Goal: Obtain resource: Obtain resource

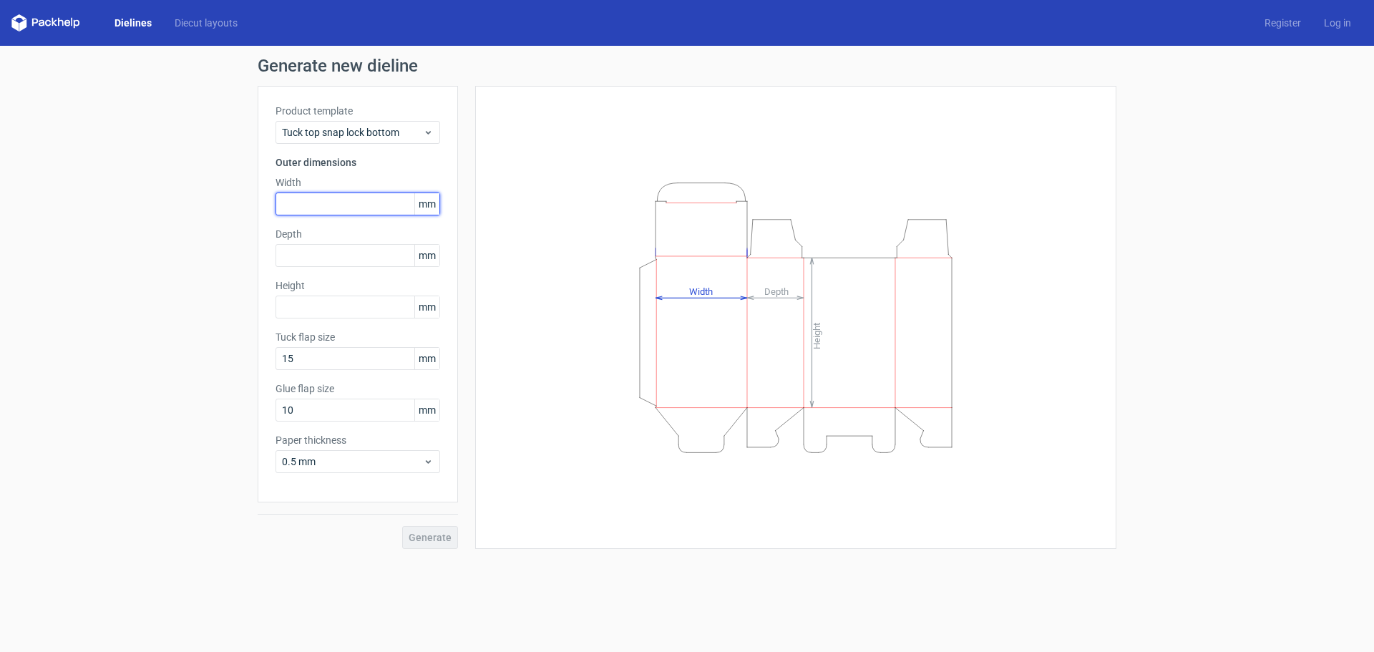
click at [326, 204] on input "text" at bounding box center [357, 203] width 165 height 23
type input "250"
click at [318, 243] on div "Depth mm" at bounding box center [357, 247] width 165 height 40
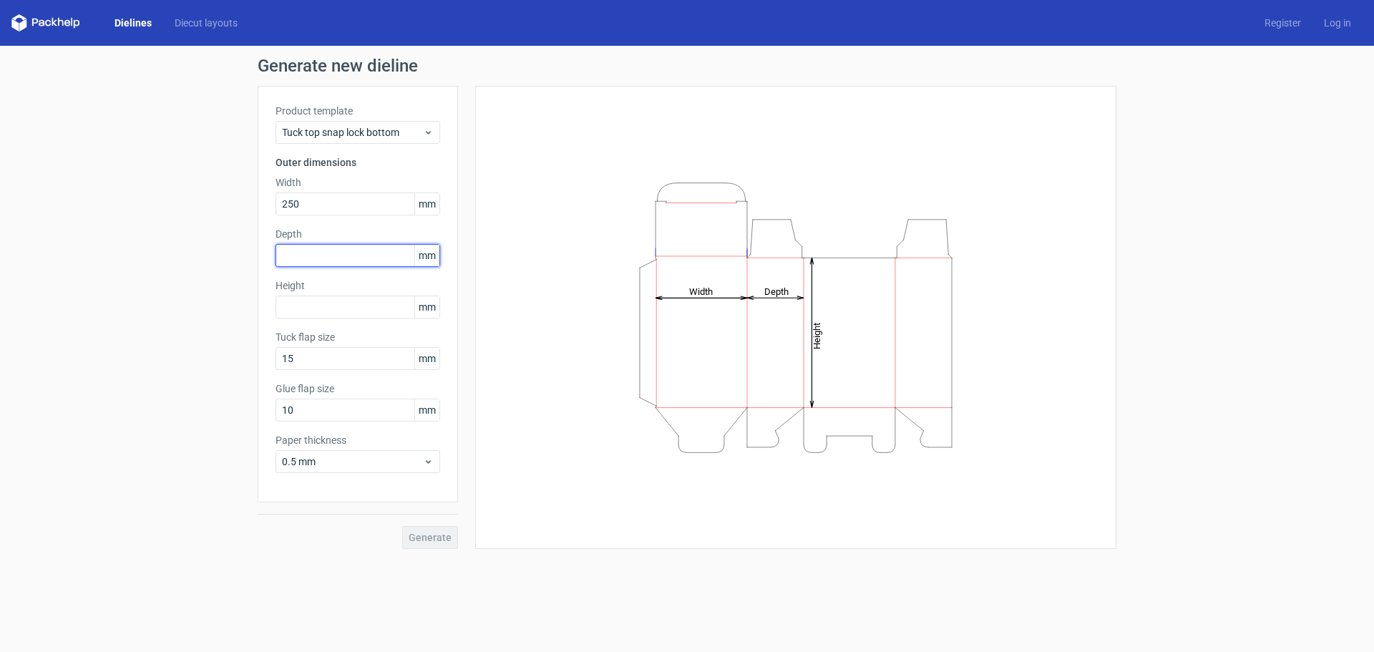
click at [319, 250] on input "text" at bounding box center [357, 255] width 165 height 23
type input "250"
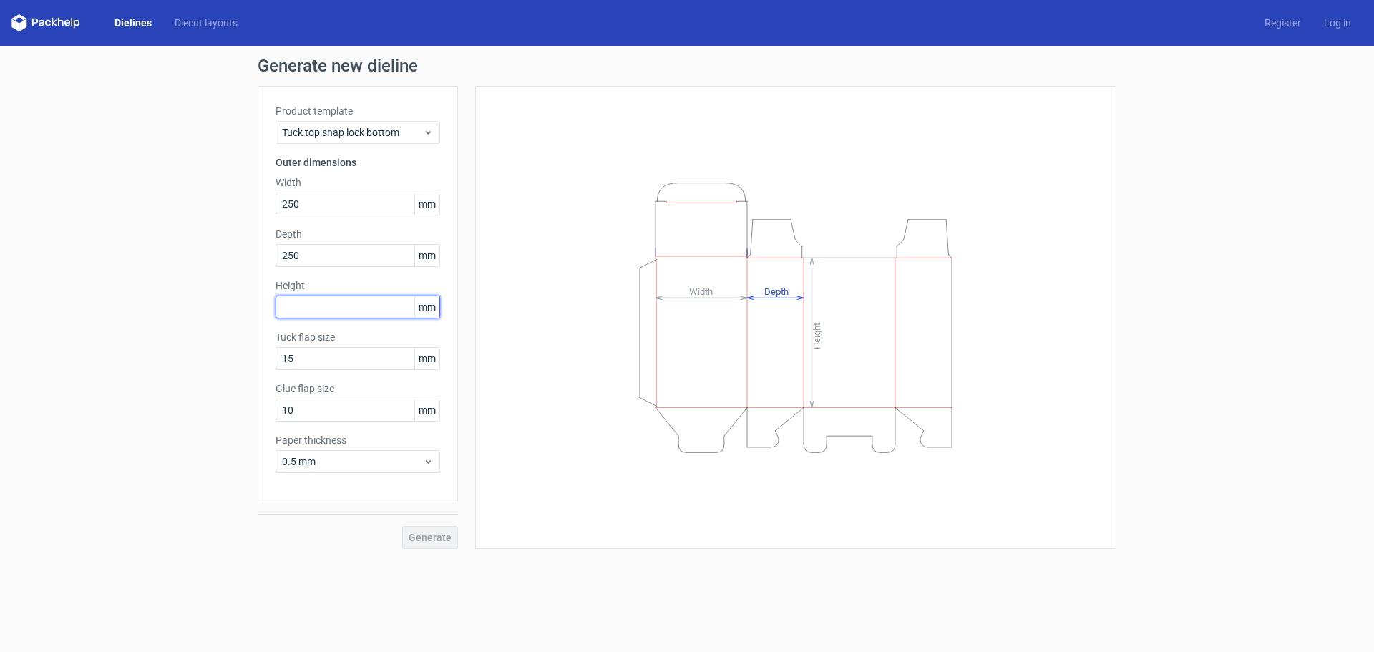
click at [340, 305] on input "text" at bounding box center [357, 307] width 165 height 23
type input "250"
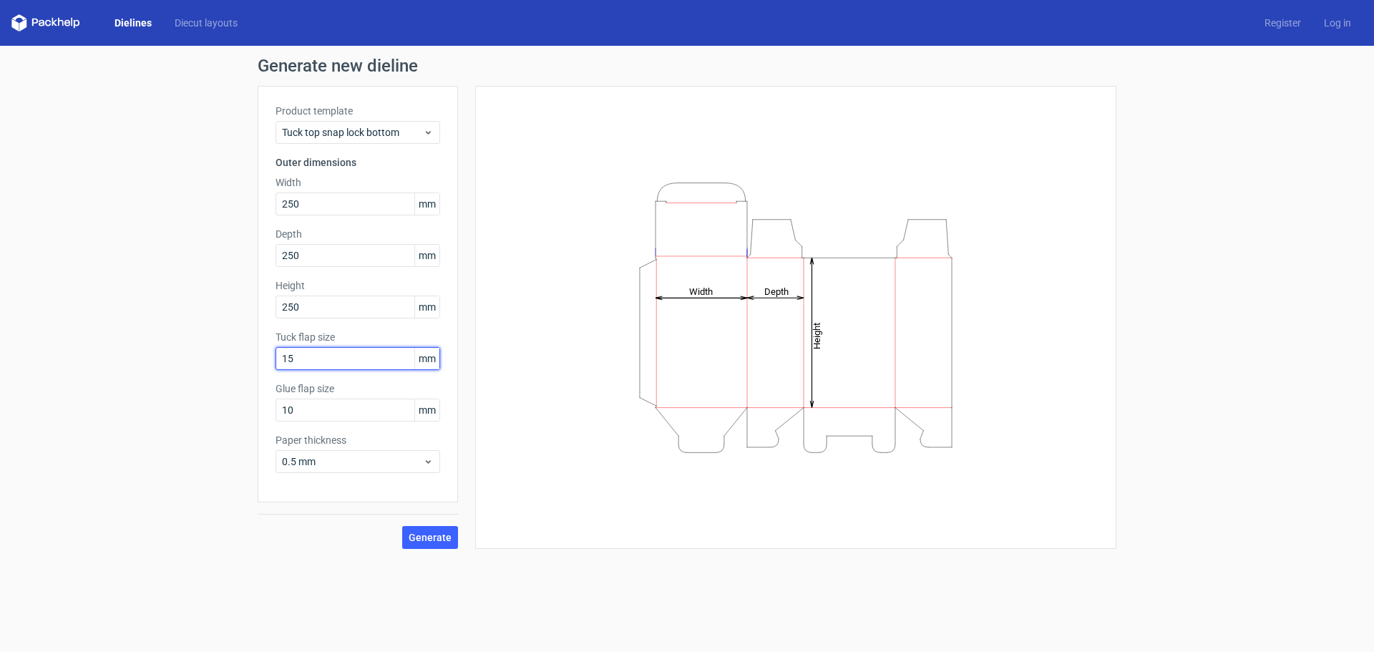
click at [333, 360] on input "15" at bounding box center [357, 358] width 165 height 23
drag, startPoint x: 328, startPoint y: 361, endPoint x: 279, endPoint y: 376, distance: 51.6
click at [279, 375] on div "Product template Tuck top snap lock bottom Outer dimensions Width 250 mm Depth …" at bounding box center [358, 294] width 200 height 416
drag, startPoint x: 308, startPoint y: 406, endPoint x: 239, endPoint y: 429, distance: 73.1
click at [243, 429] on div "Generate new dieline Product template Tuck top snap lock bottom Outer dimension…" at bounding box center [687, 303] width 1374 height 514
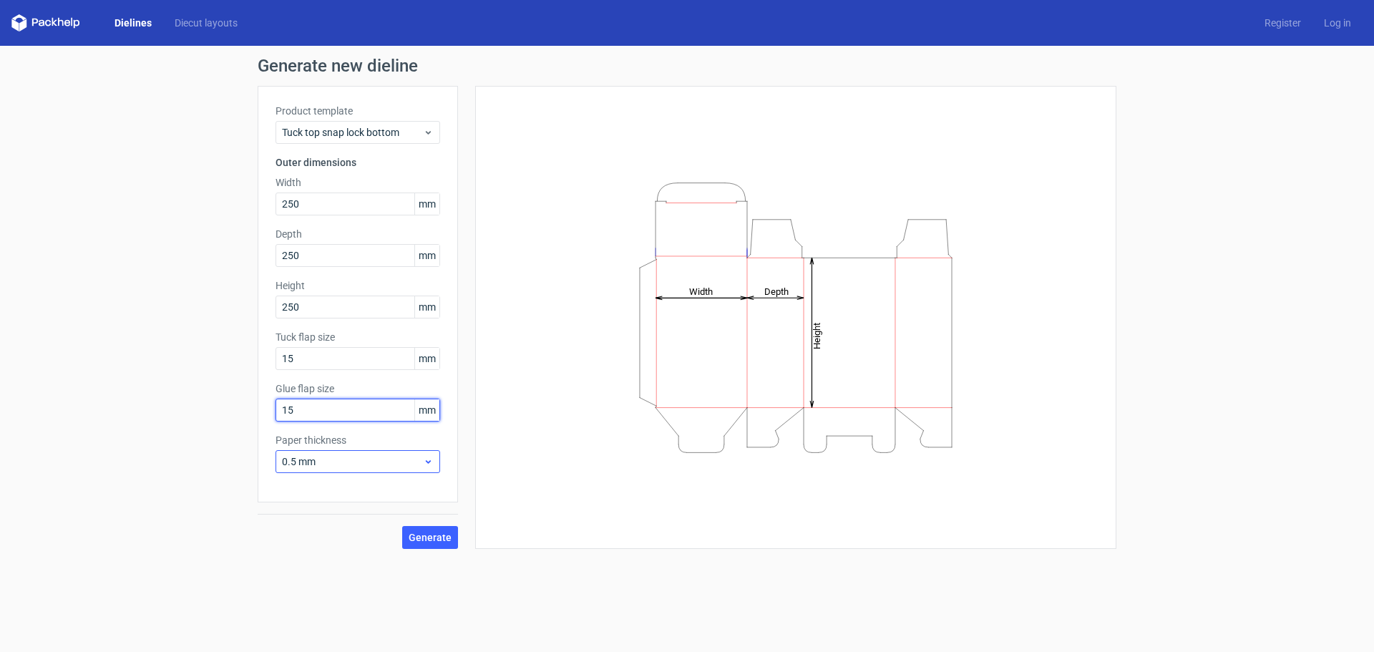
type input "15"
click at [346, 457] on span "0.5 mm" at bounding box center [352, 461] width 141 height 14
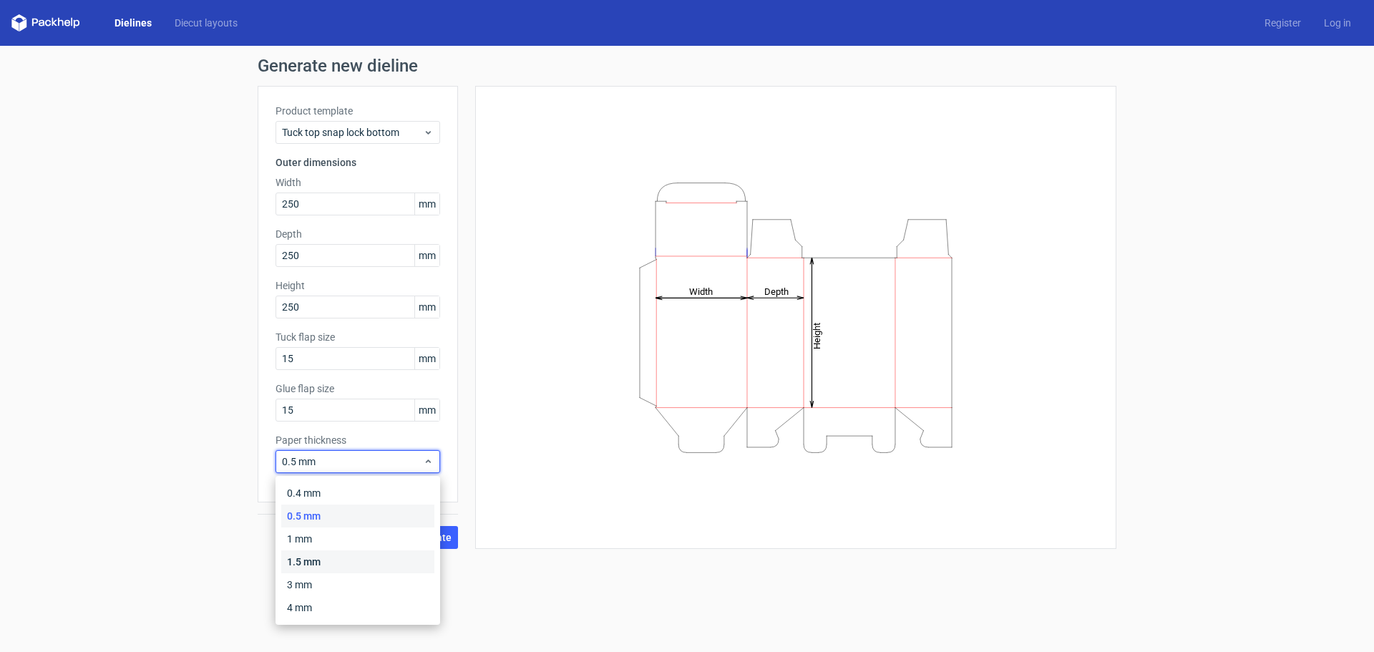
click at [308, 562] on div "1.5 mm" at bounding box center [357, 561] width 153 height 23
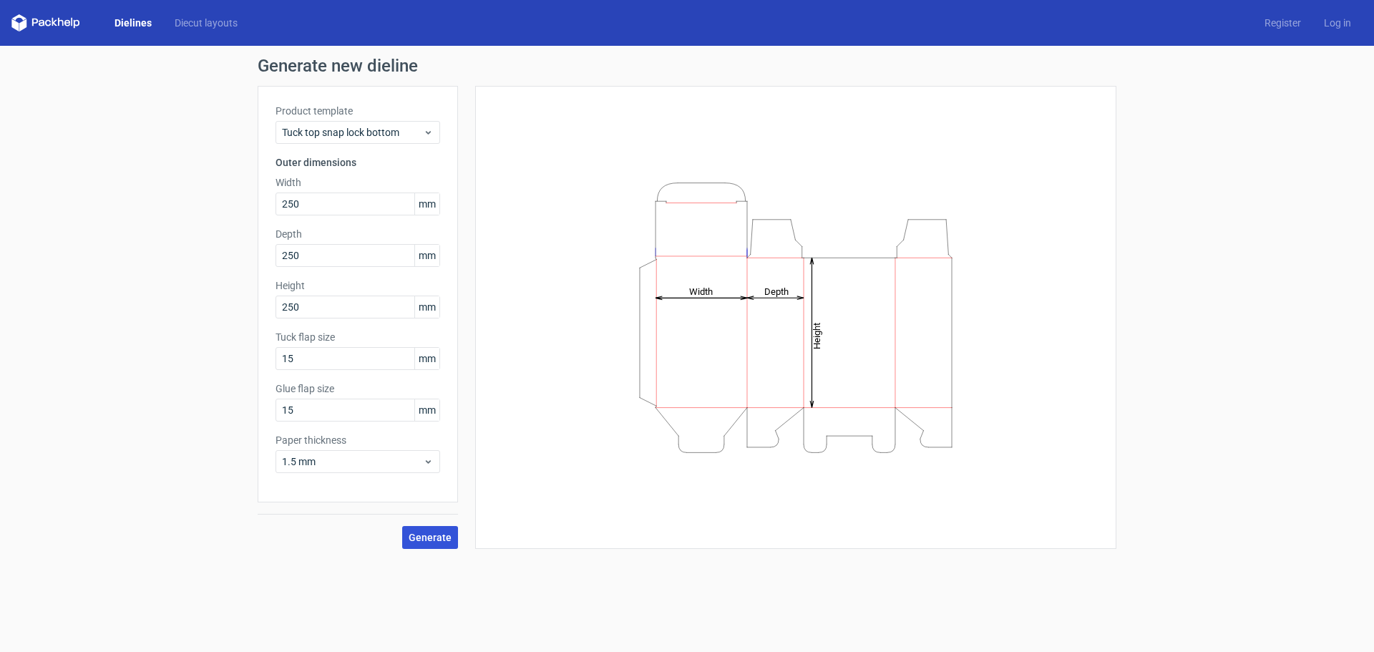
click at [428, 530] on button "Generate" at bounding box center [430, 537] width 56 height 23
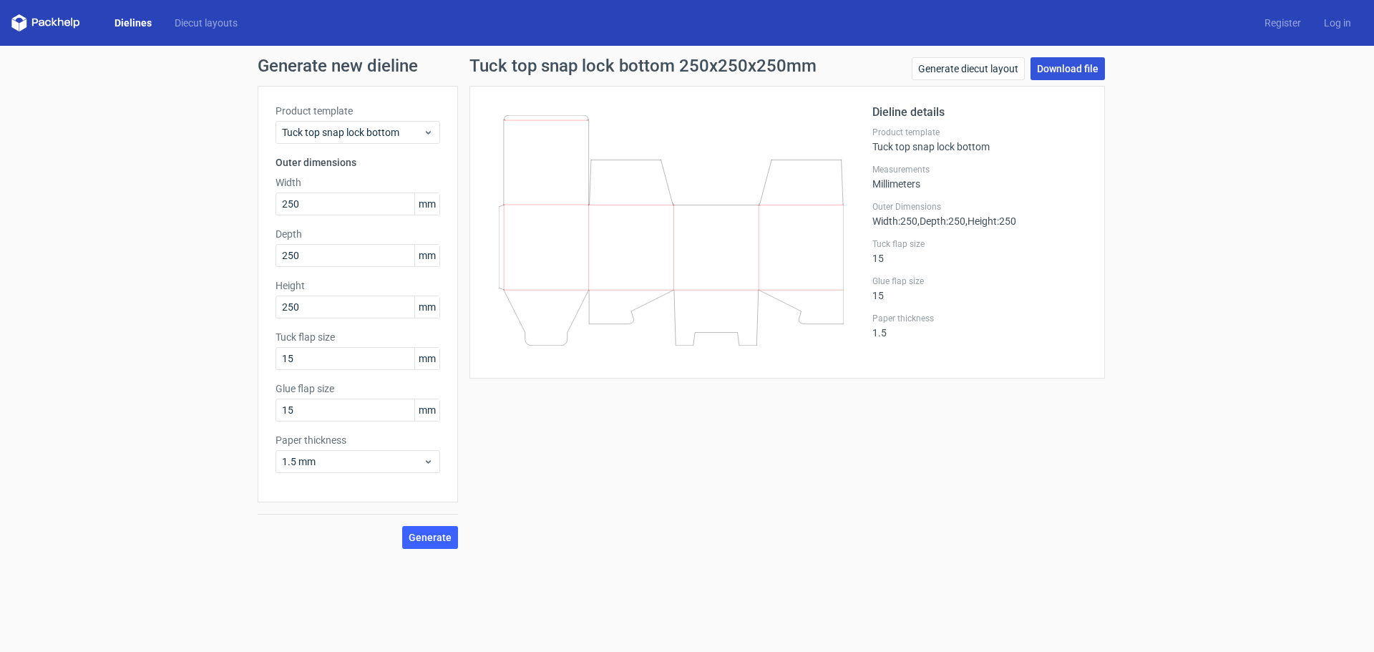
click at [1053, 69] on link "Download file" at bounding box center [1067, 68] width 74 height 23
click at [1068, 64] on link "Download file" at bounding box center [1067, 68] width 74 height 23
click at [398, 126] on span "Tuck top snap lock bottom" at bounding box center [352, 132] width 141 height 14
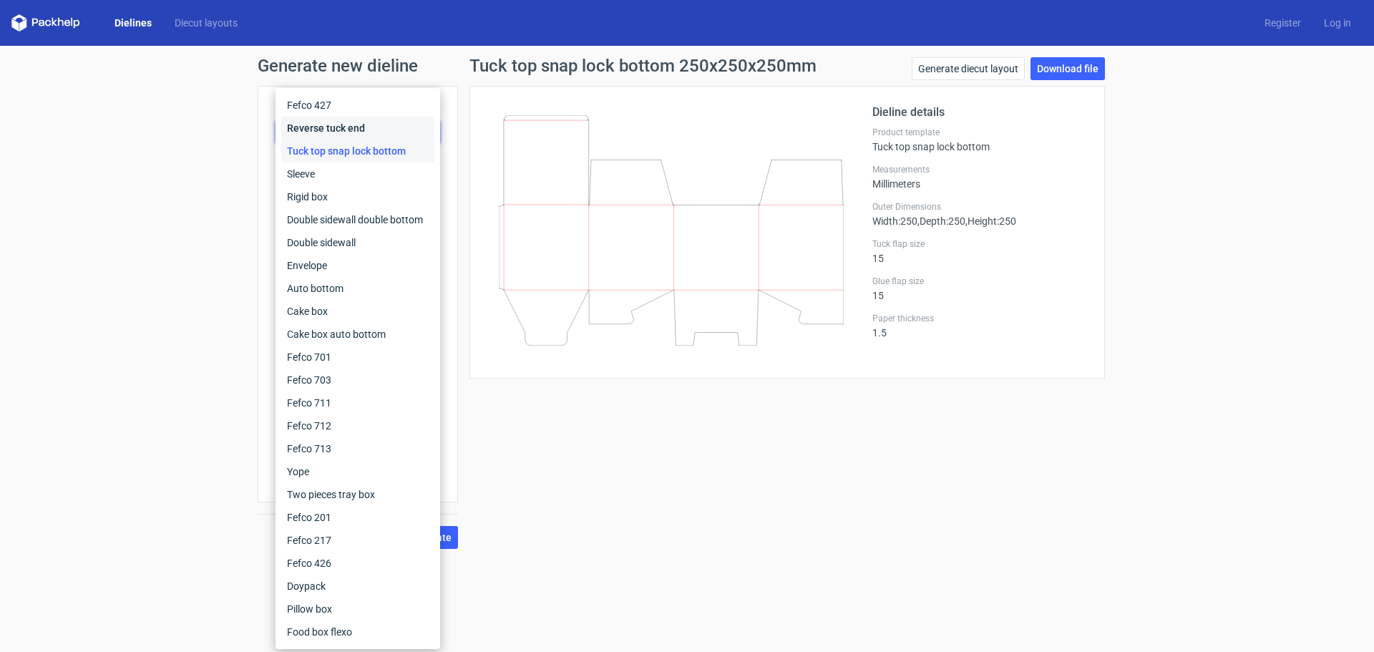
click at [398, 126] on div "Reverse tuck end" at bounding box center [357, 128] width 153 height 23
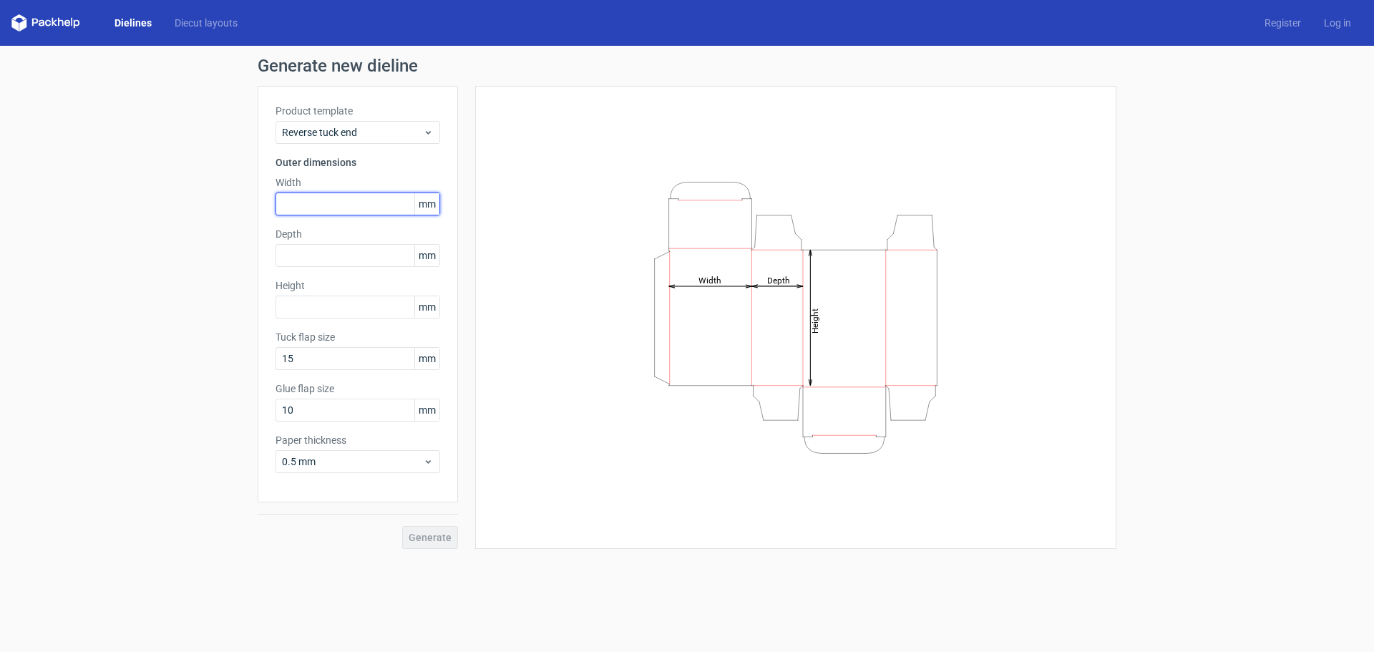
click at [328, 207] on input "text" at bounding box center [357, 203] width 165 height 23
type input "25"
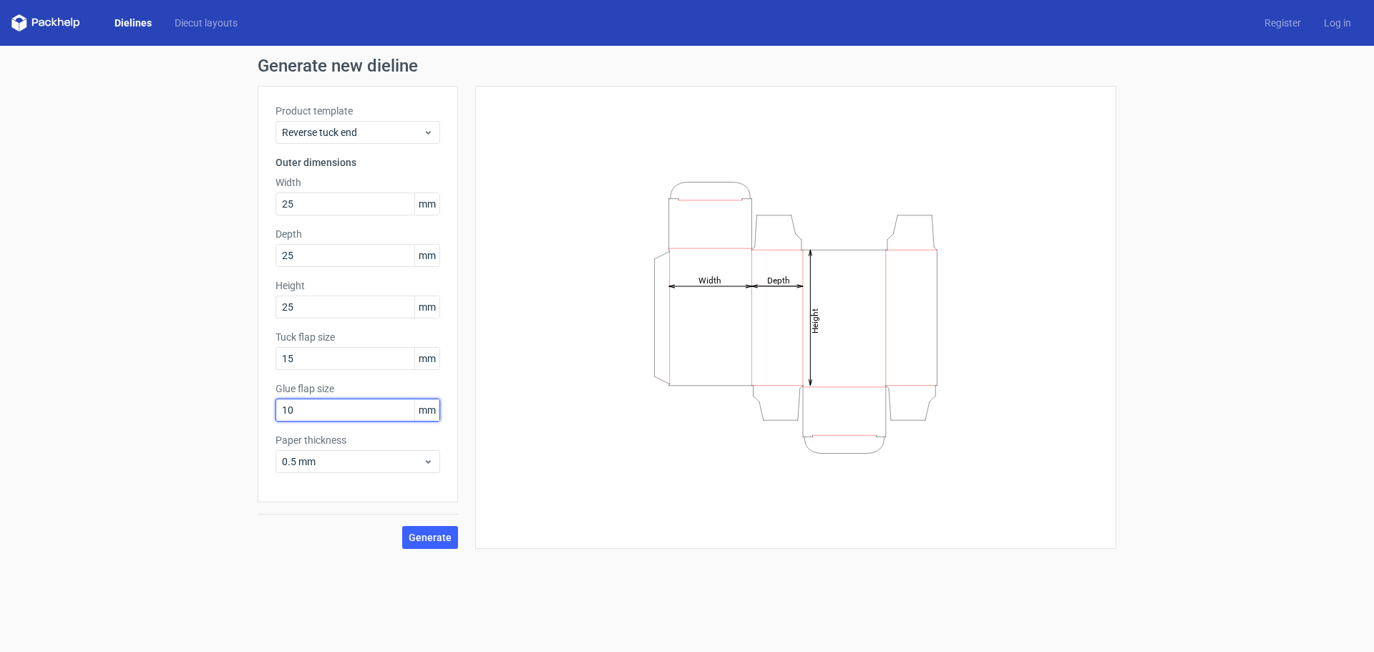
drag, startPoint x: 347, startPoint y: 411, endPoint x: 228, endPoint y: 456, distance: 127.7
click at [228, 456] on div "Generate new dieline Product template Reverse tuck end Outer dimensions Width 2…" at bounding box center [687, 303] width 1374 height 514
type input "15"
click at [338, 463] on span "0.5 mm" at bounding box center [352, 461] width 141 height 14
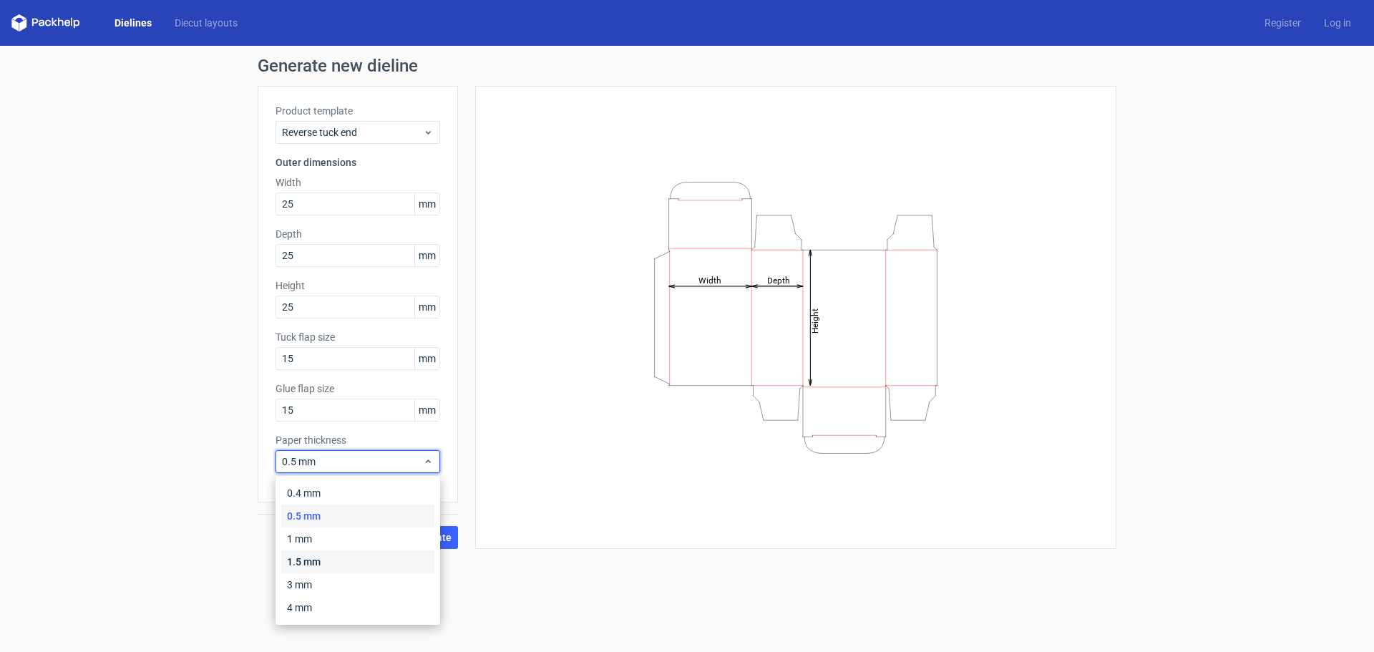
click at [308, 564] on div "1.5 mm" at bounding box center [357, 561] width 153 height 23
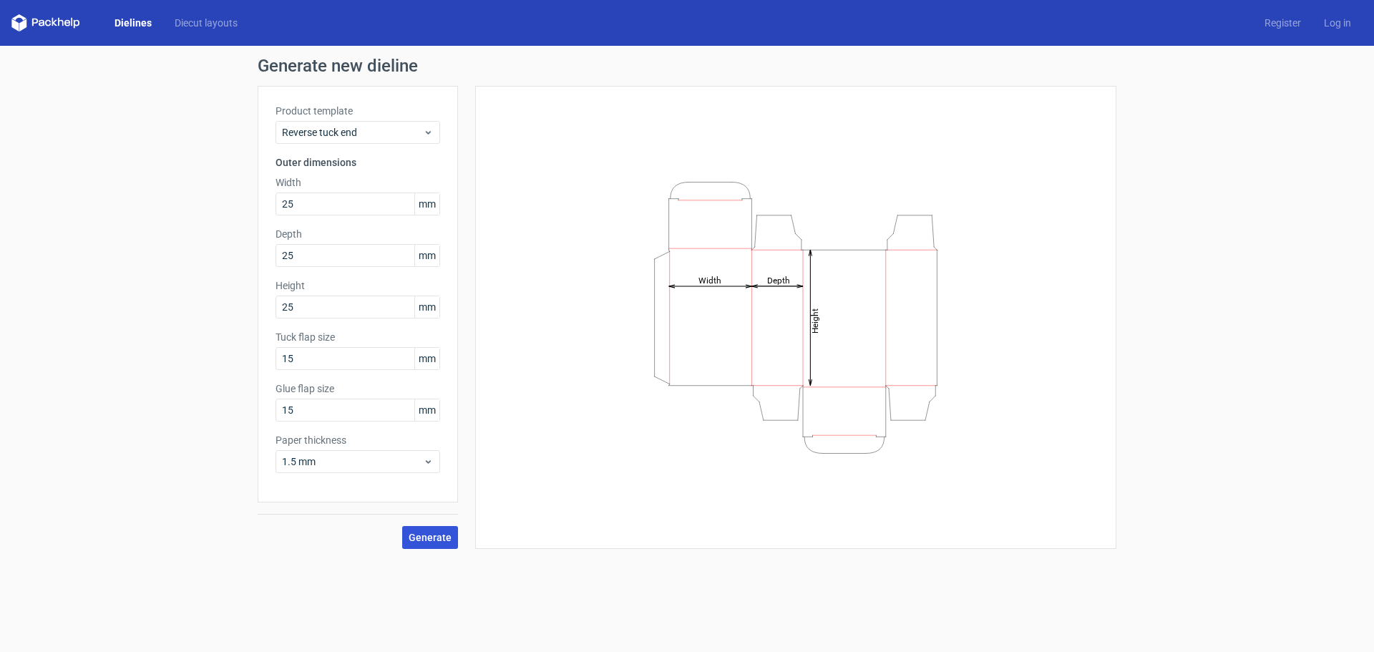
click at [429, 534] on span "Generate" at bounding box center [430, 537] width 43 height 10
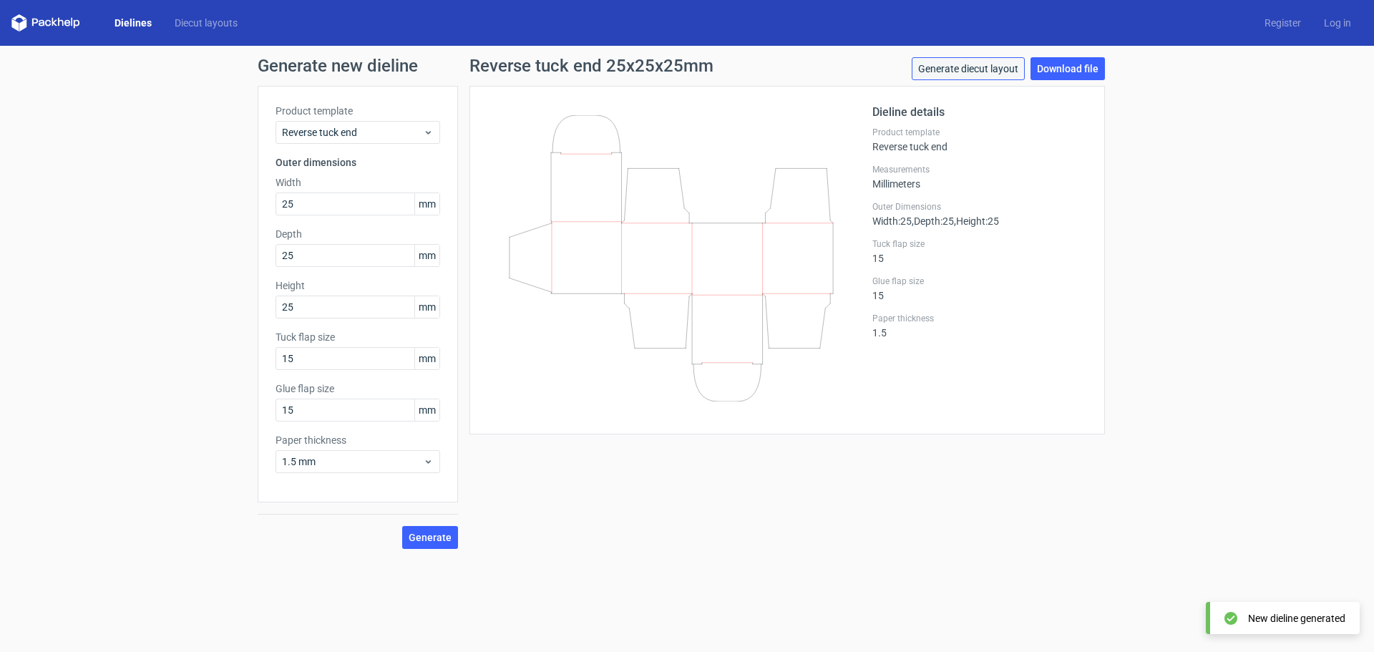
click at [964, 66] on link "Generate diecut layout" at bounding box center [968, 68] width 113 height 23
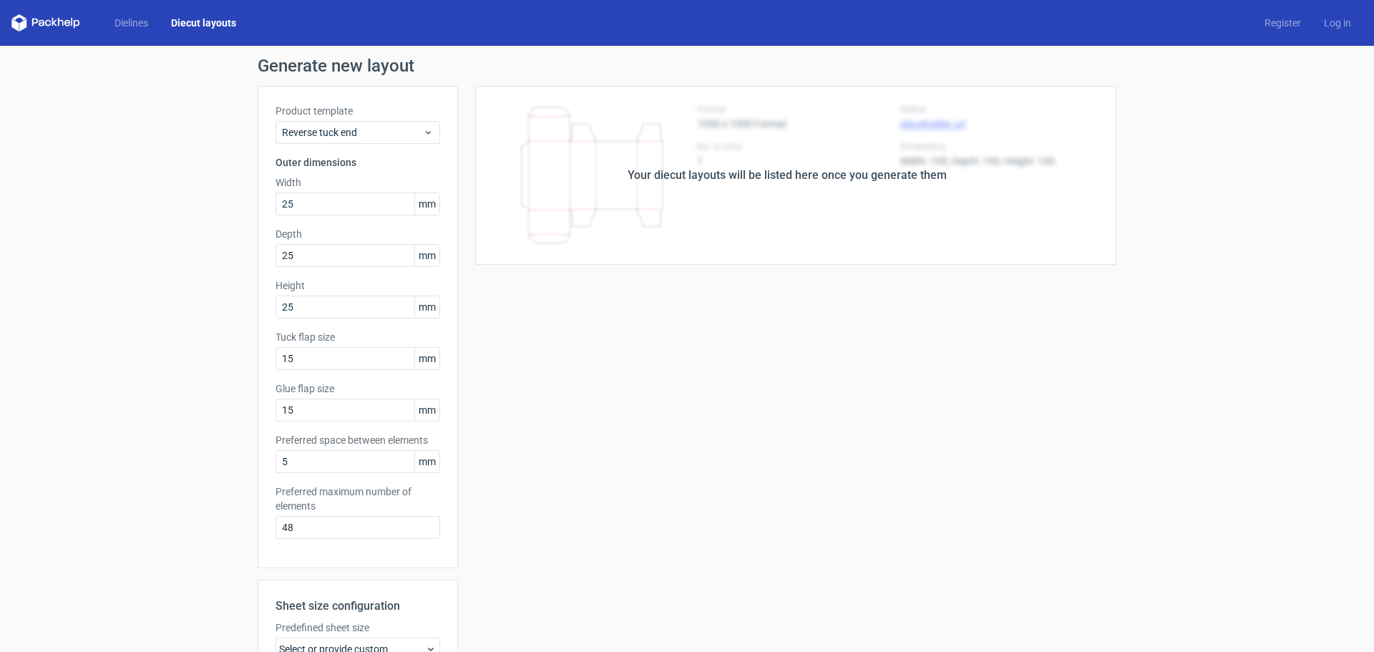
click at [793, 172] on div "Your diecut layouts will be listed here once you generate them" at bounding box center [787, 175] width 319 height 17
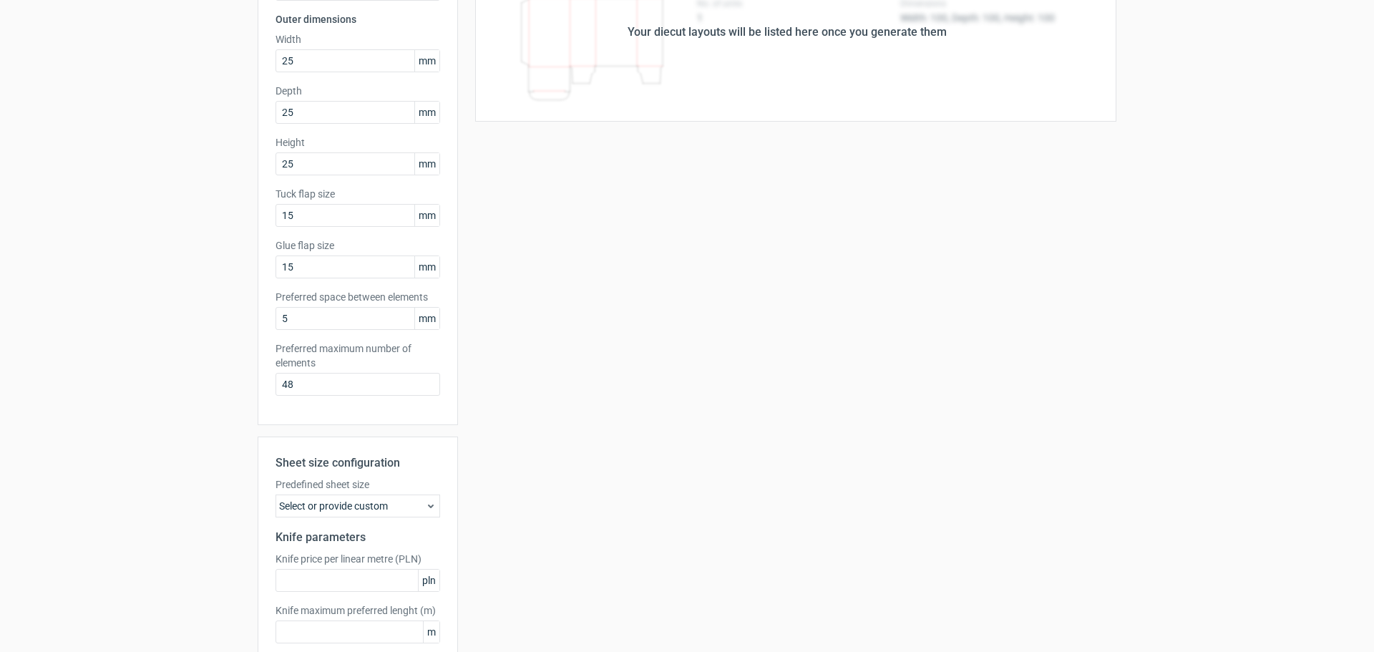
scroll to position [222, 0]
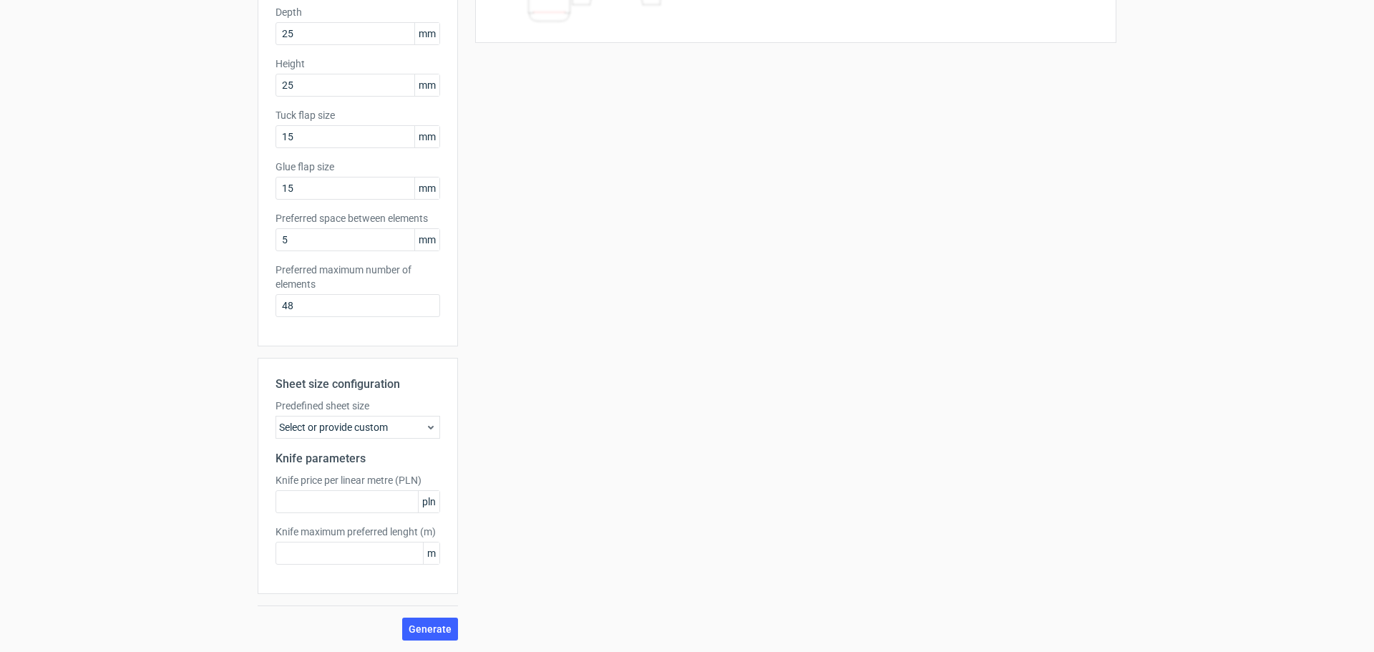
click at [395, 424] on div "Select or provide custom" at bounding box center [357, 427] width 165 height 23
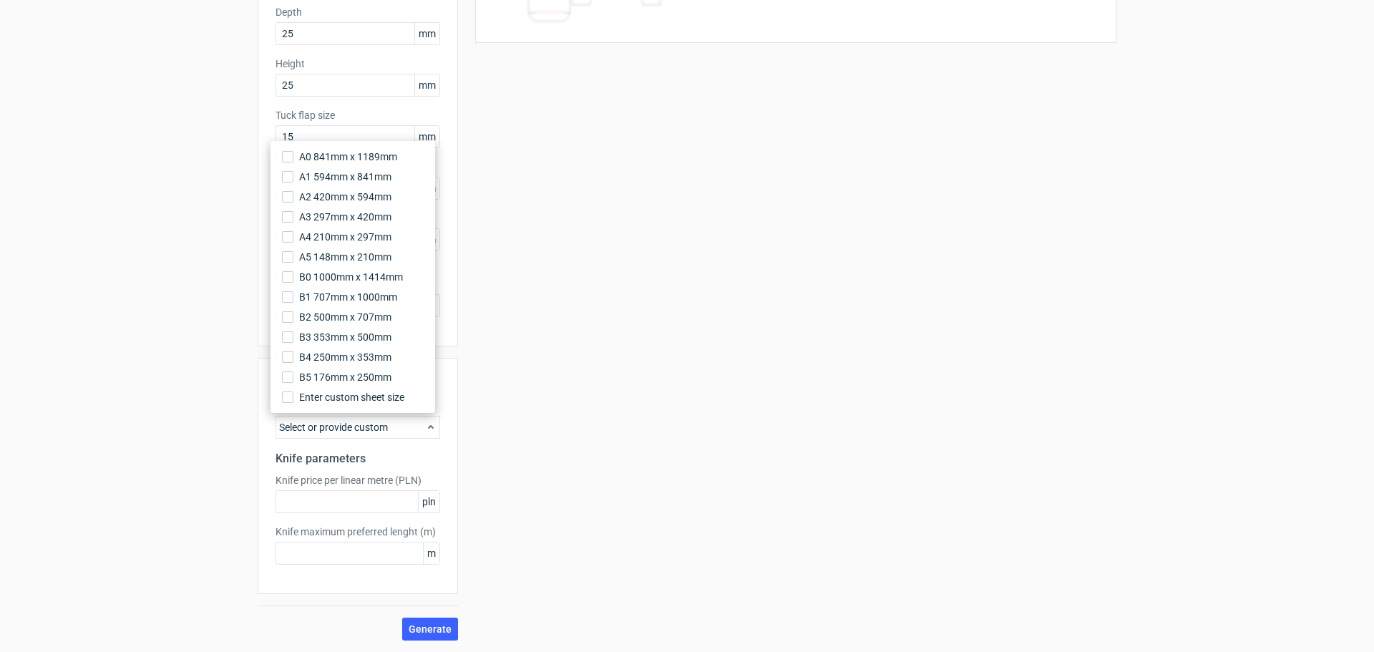
click at [395, 424] on div "Select or provide custom" at bounding box center [357, 427] width 165 height 23
click at [788, 311] on div "Your diecut layouts will be listed here once you generate them Height Depth Wid…" at bounding box center [787, 252] width 658 height 776
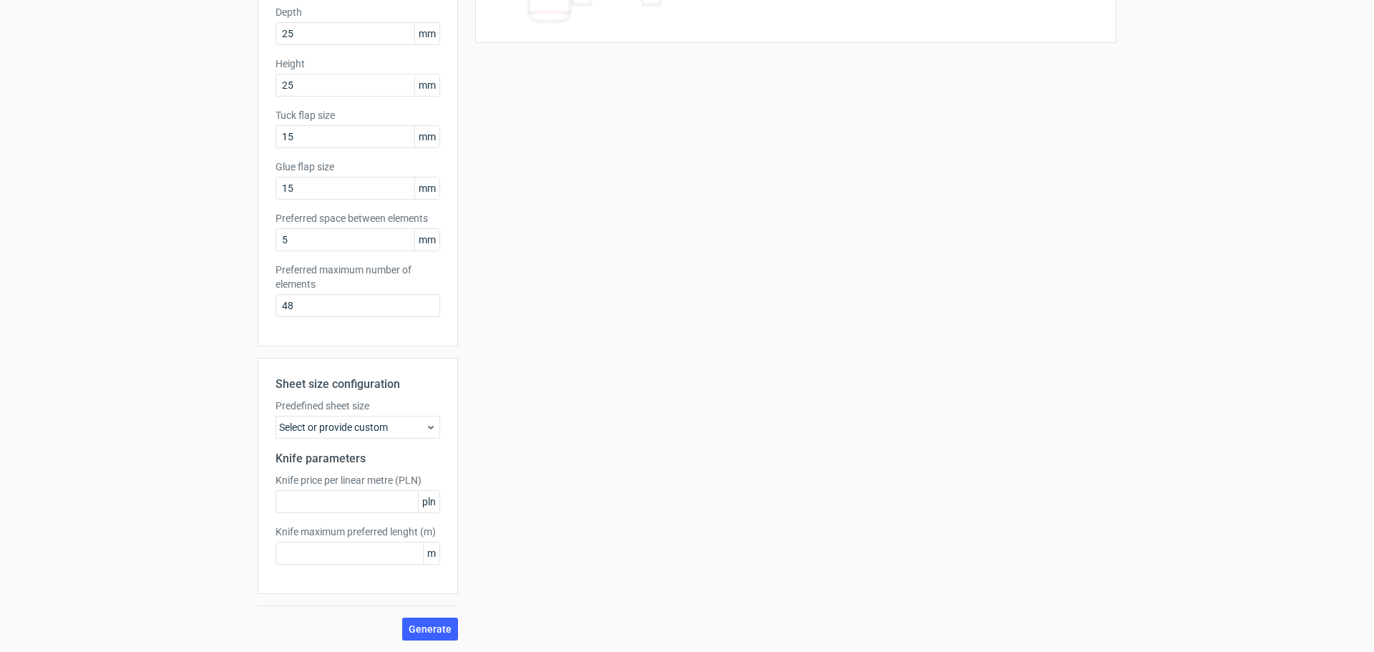
scroll to position [0, 0]
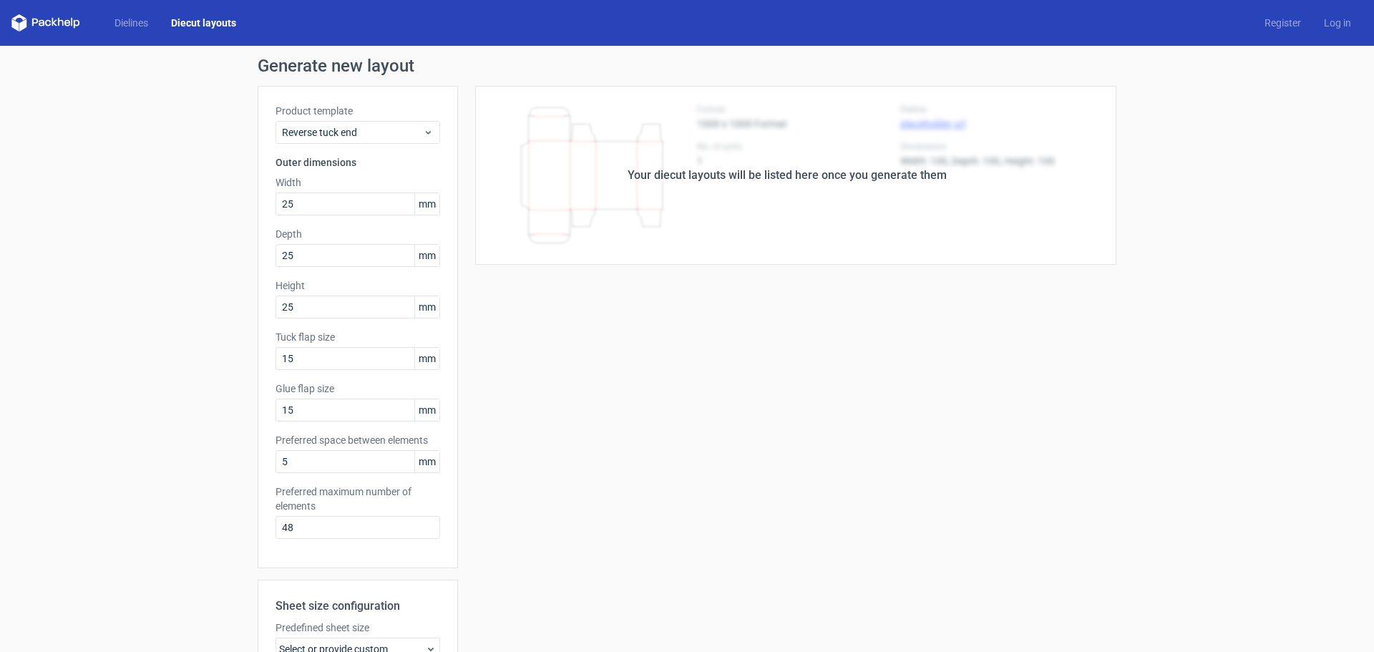
click at [716, 171] on div "Your diecut layouts will be listed here once you generate them" at bounding box center [787, 175] width 319 height 17
click at [125, 22] on link "Dielines" at bounding box center [131, 23] width 57 height 14
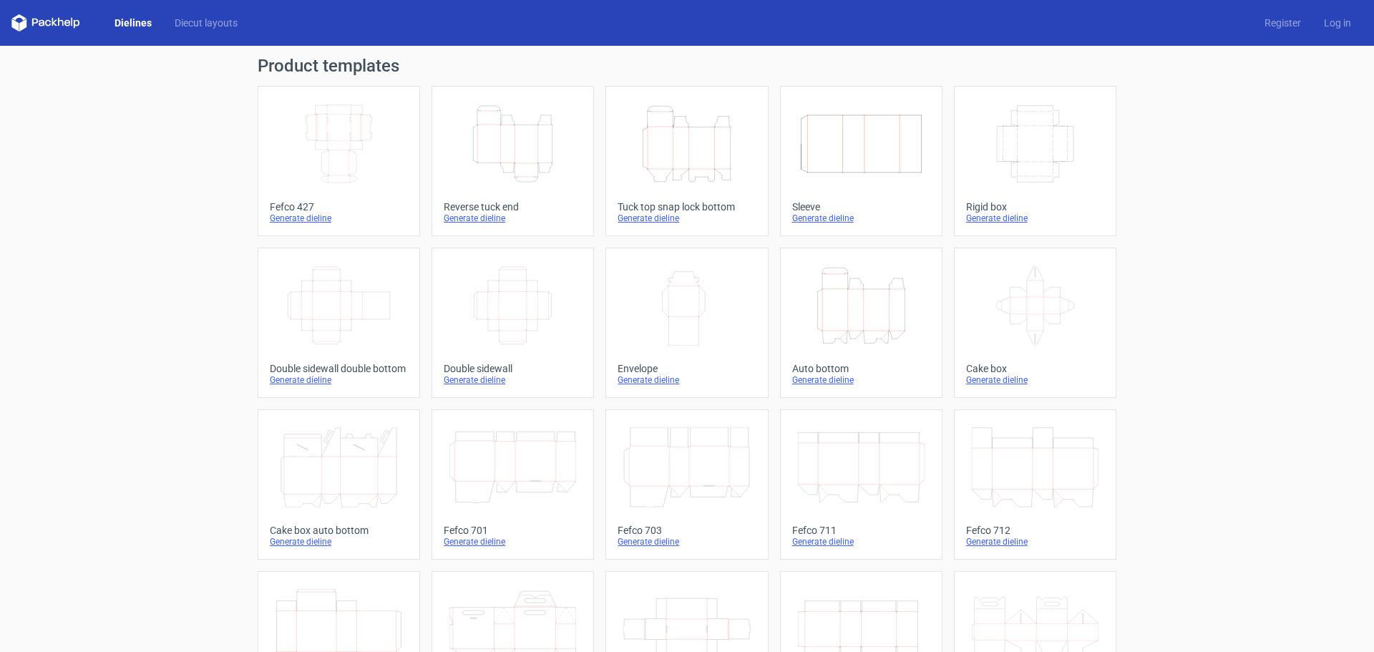
click at [694, 167] on icon "Height Depth Width" at bounding box center [686, 144] width 127 height 80
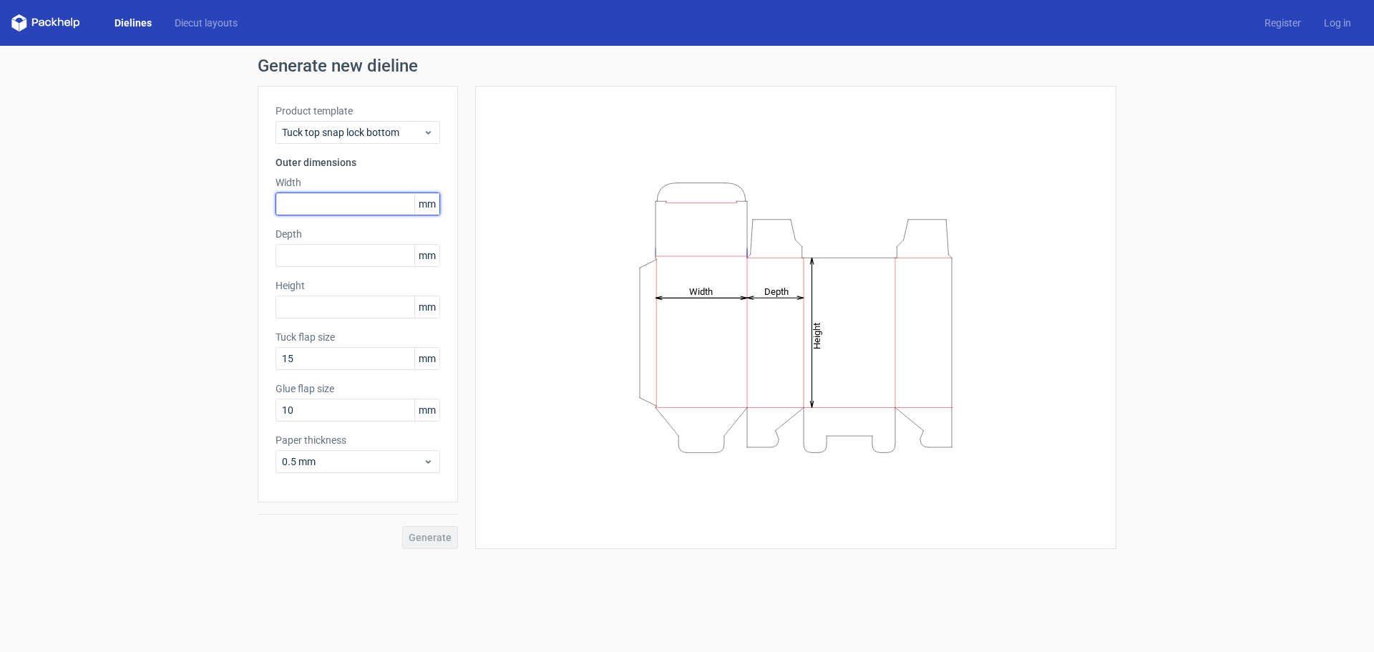
click at [312, 199] on input "text" at bounding box center [357, 203] width 165 height 23
type input "25"
click at [312, 199] on input "25" at bounding box center [357, 203] width 165 height 23
type input "250"
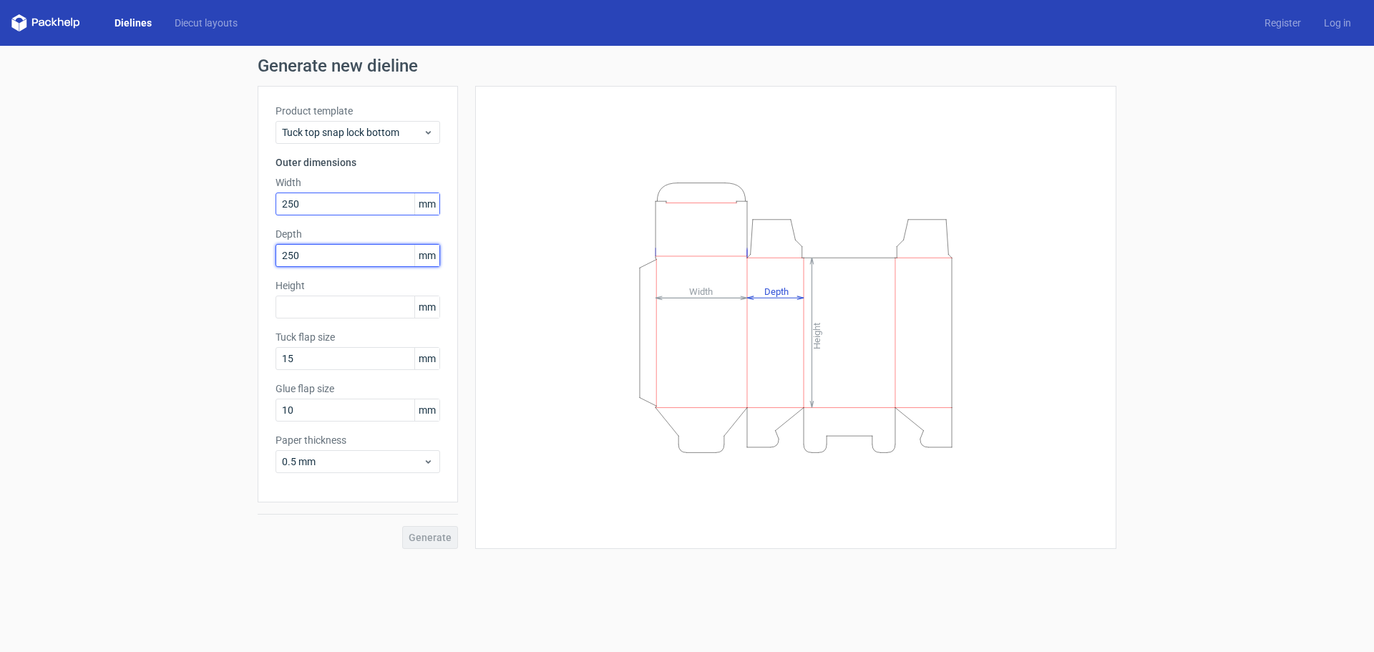
type input "250"
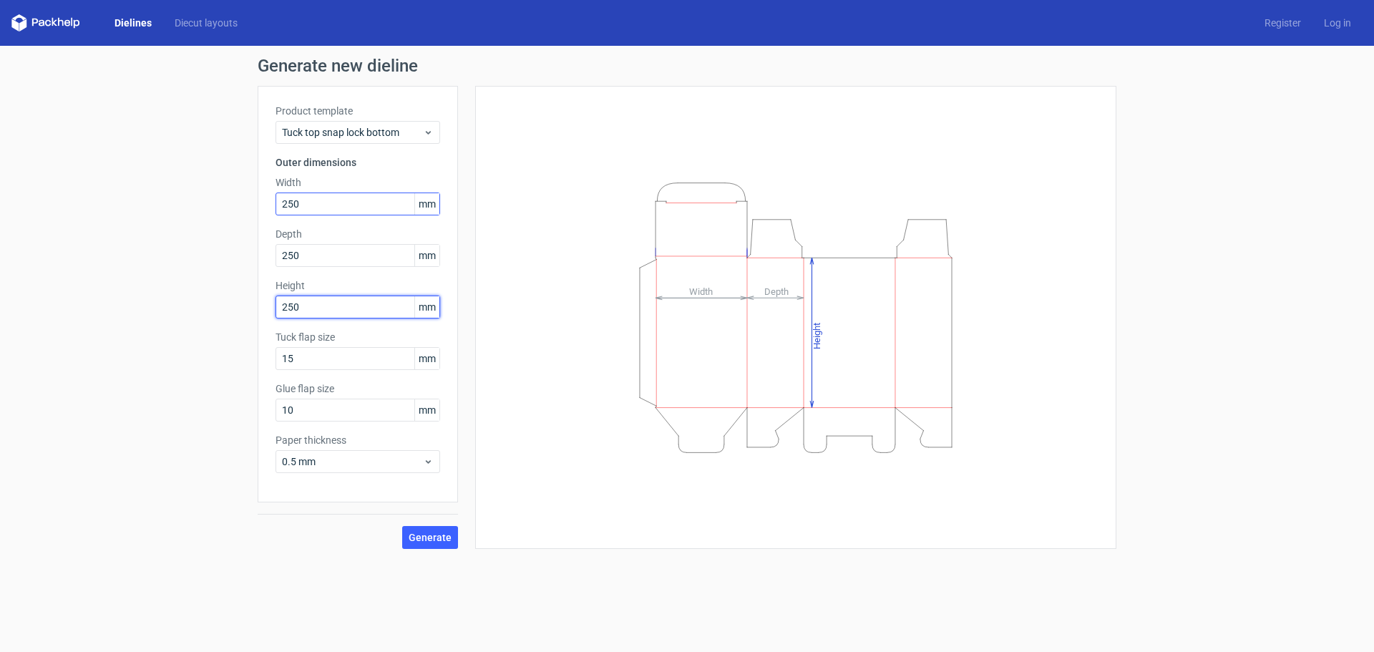
type input "250"
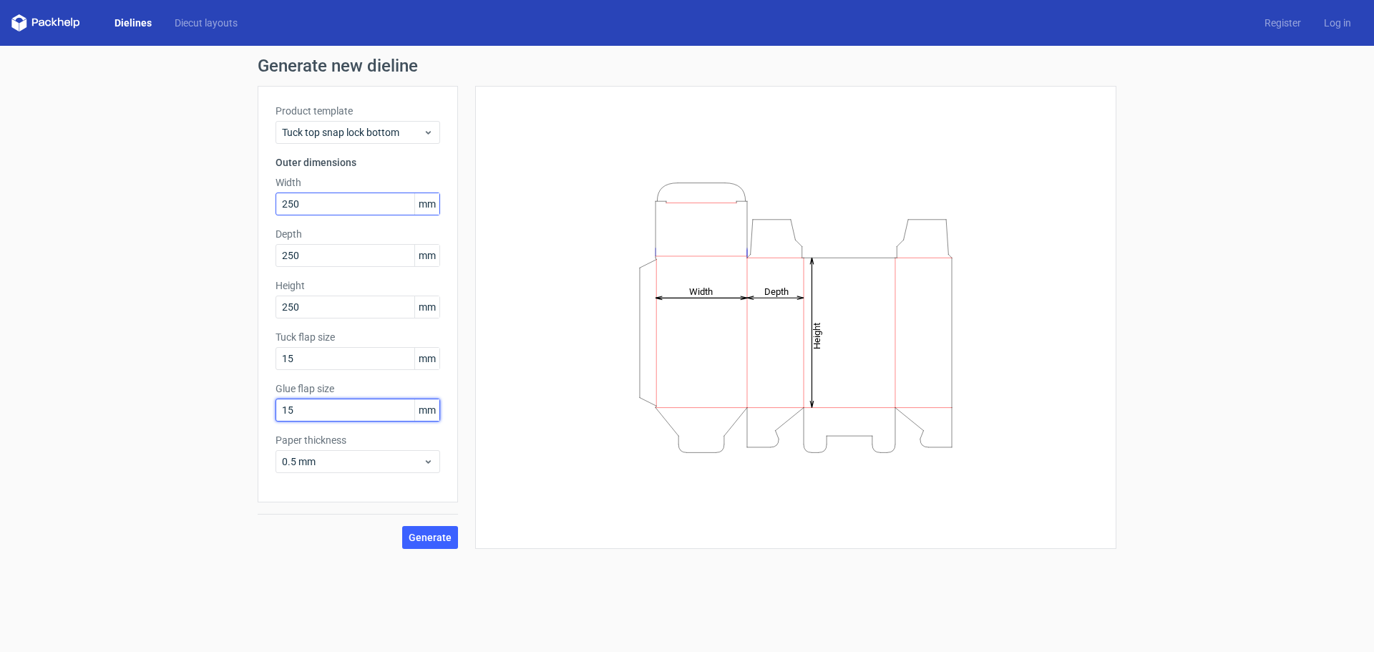
type input "15"
click at [321, 463] on span "0.5 mm" at bounding box center [352, 461] width 141 height 14
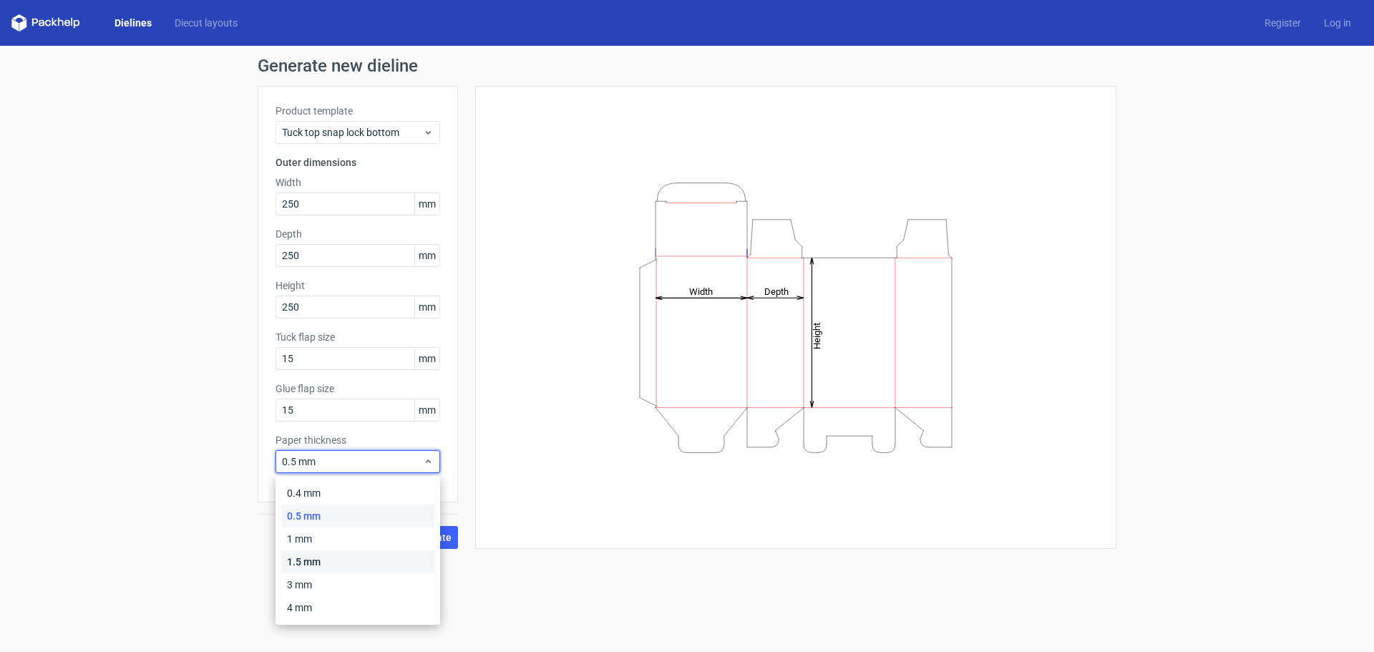
click at [298, 562] on div "1.5 mm" at bounding box center [357, 561] width 153 height 23
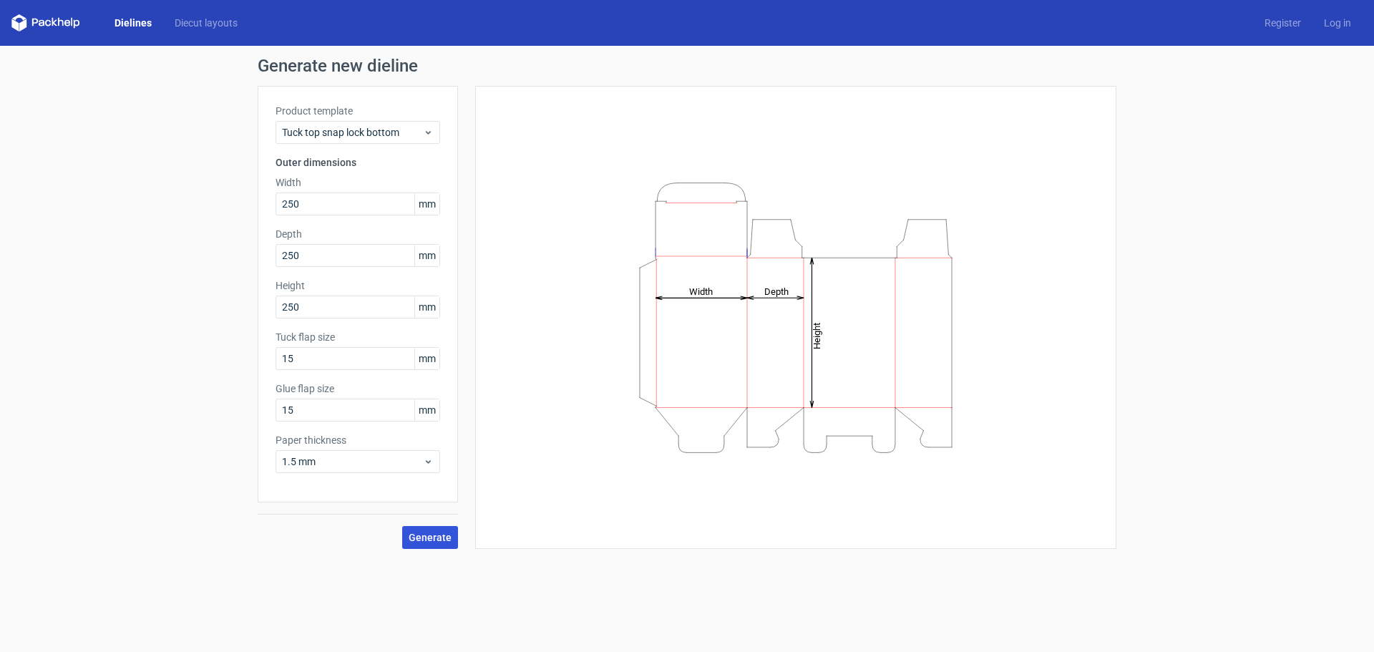
click at [438, 546] on button "Generate" at bounding box center [430, 537] width 56 height 23
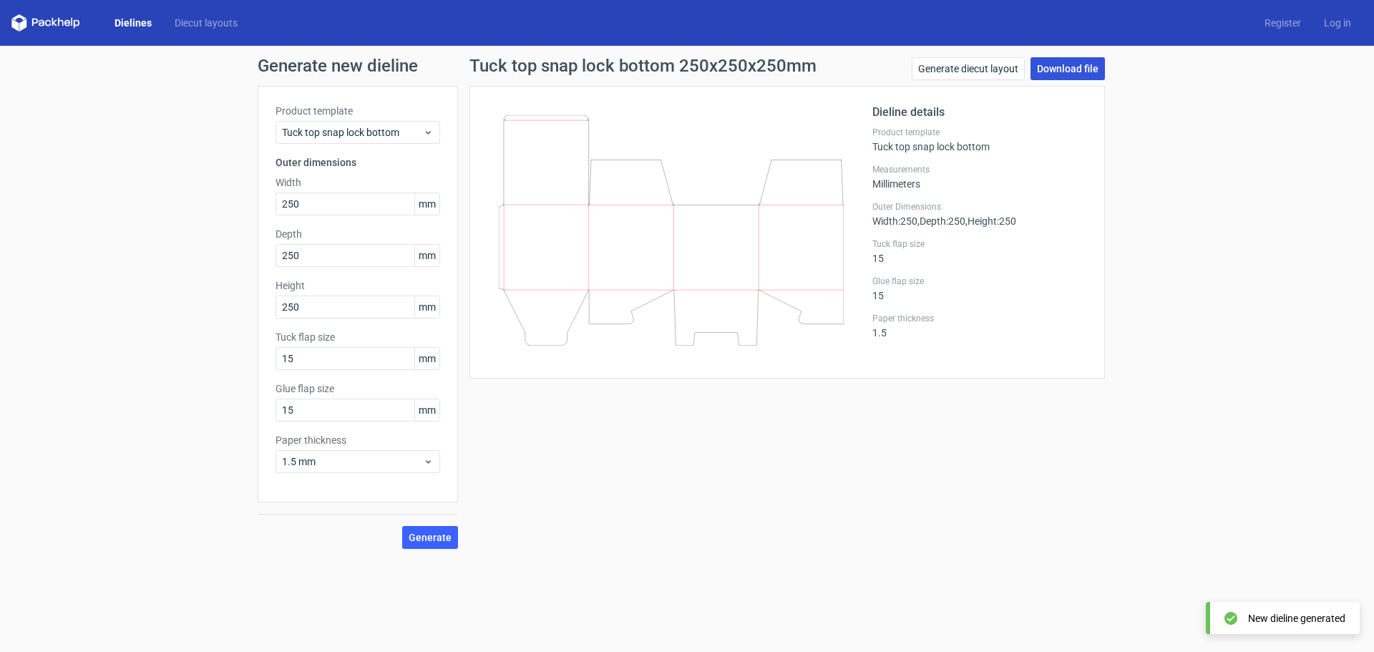
click at [1051, 67] on link "Download file" at bounding box center [1067, 68] width 74 height 23
